Goal: Find contact information: Find contact information

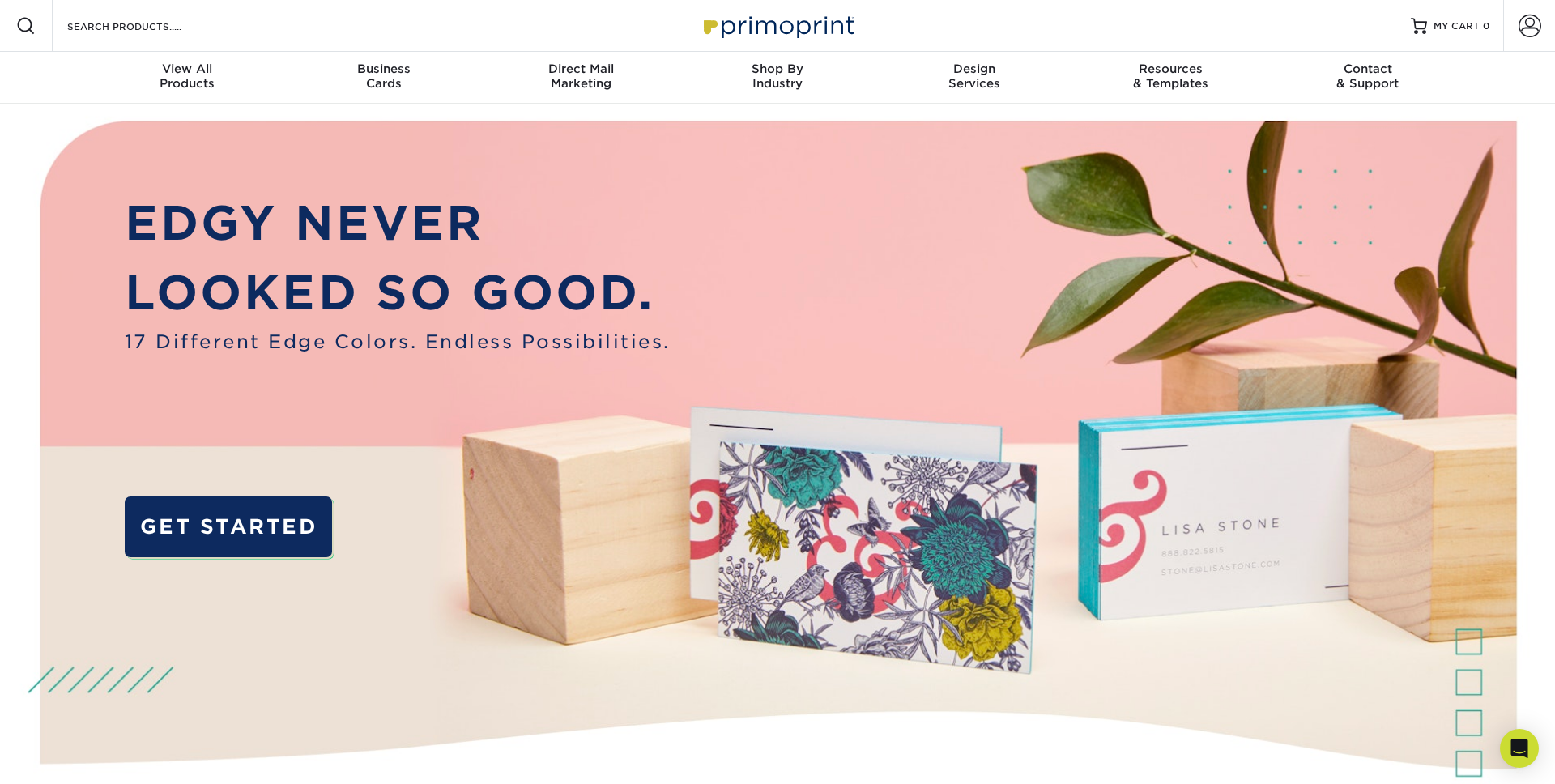
click at [773, 31] on img at bounding box center [778, 25] width 162 height 35
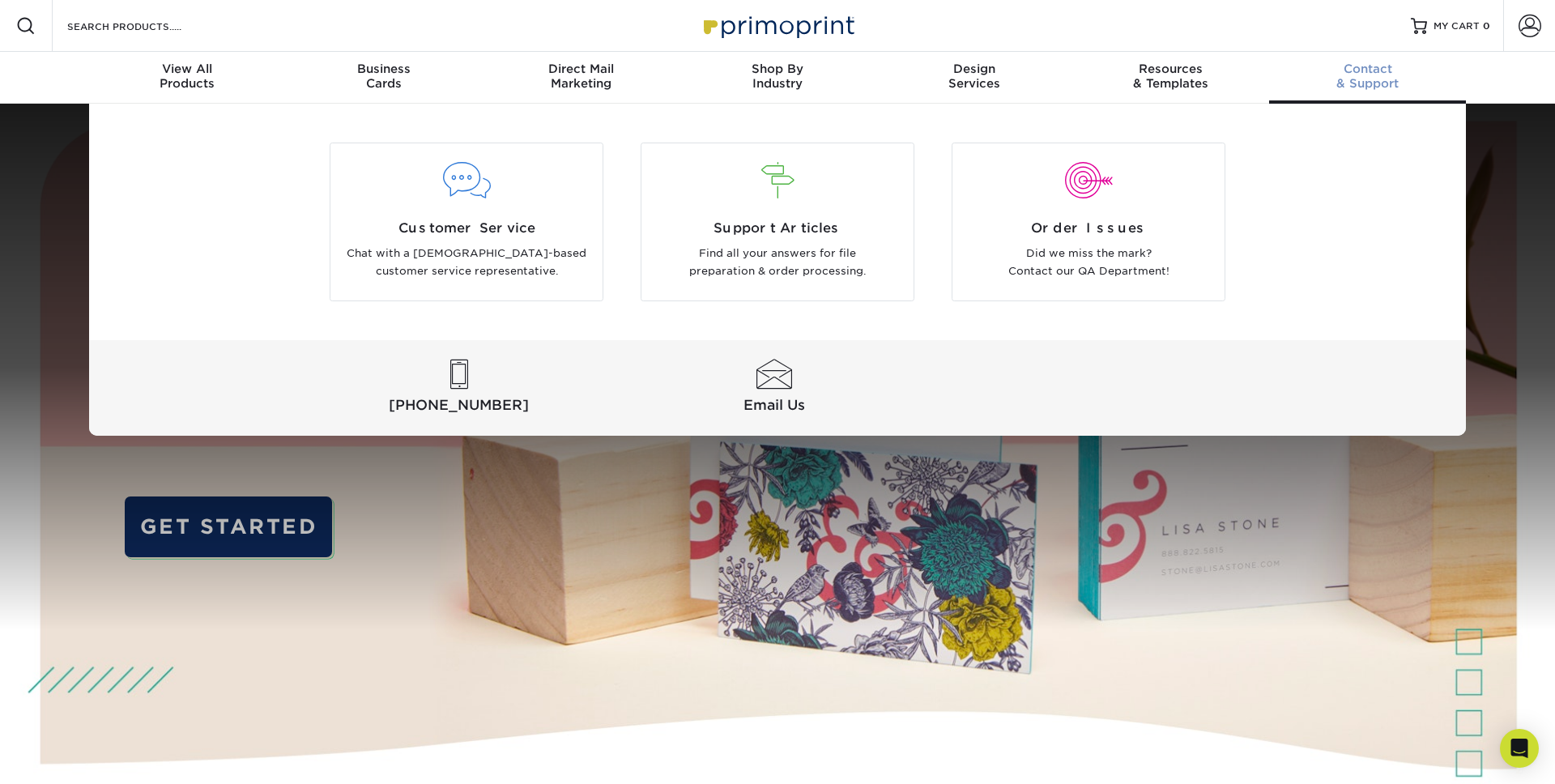
click at [1370, 71] on span "Contact" at bounding box center [1368, 69] width 196 height 15
click at [497, 250] on p "Chat with a [DEMOGRAPHIC_DATA]-based customer service representative." at bounding box center [466, 263] width 248 height 37
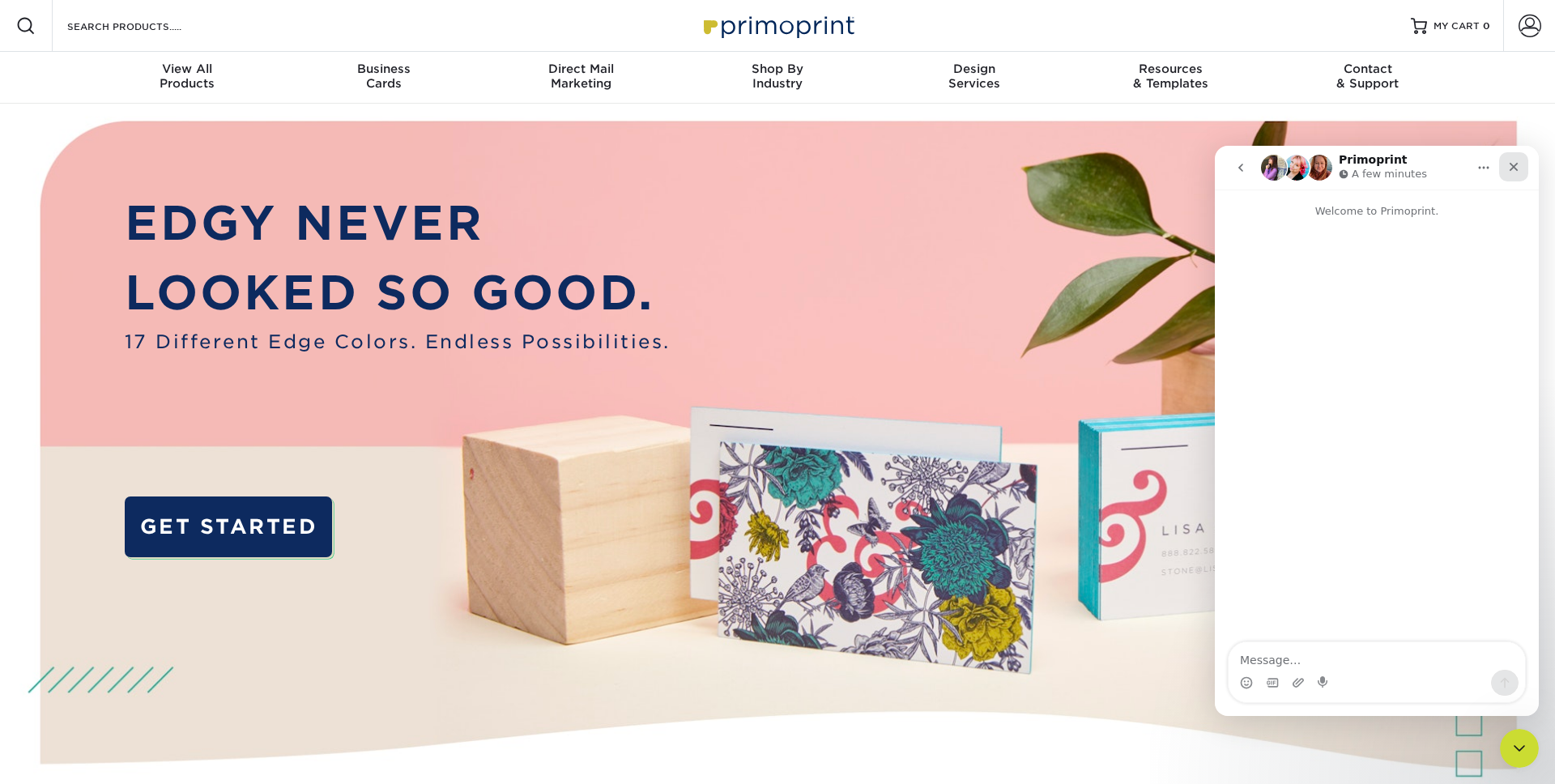
click at [1512, 167] on icon "Close" at bounding box center [1513, 167] width 9 height 9
